Goal: Find contact information: Find contact information

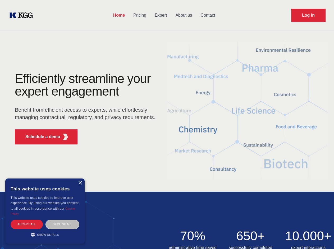
click at [167, 124] on div "Efficiently streamline your expert engagement Benefit from efficient access to …" at bounding box center [86, 110] width 161 height 76
click at [40, 137] on p "Schedule a demo" at bounding box center [42, 137] width 35 height 6
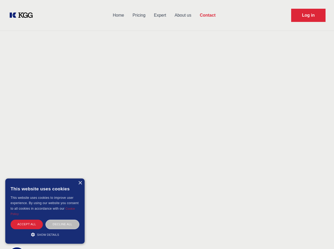
click at [80, 183] on div "× This website uses cookies This website uses cookies to improve user experienc…" at bounding box center [44, 211] width 79 height 65
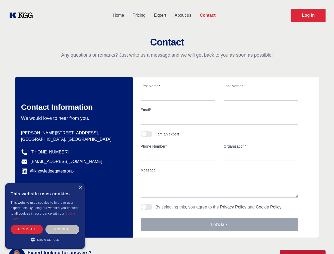
click at [27, 224] on div "Accept all" at bounding box center [27, 228] width 32 height 9
click at [62, 224] on div "Decline all" at bounding box center [62, 228] width 34 height 9
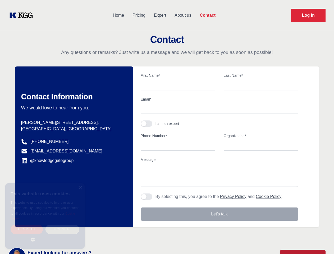
click at [45, 235] on main "Contact Any questions or remarks? Just write us a message and we will get back …" at bounding box center [167, 137] width 334 height 275
